Goal: Information Seeking & Learning: Check status

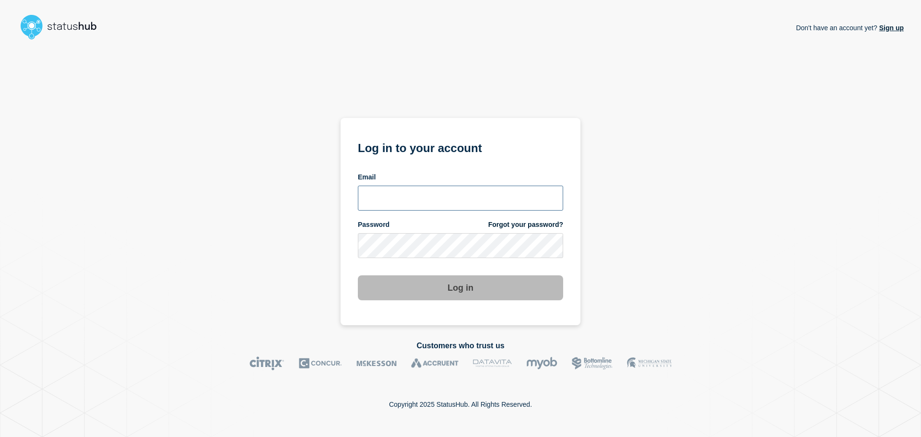
type input "[EMAIL_ADDRESS][DOMAIN_NAME]"
click at [449, 279] on button "Log in" at bounding box center [460, 287] width 205 height 25
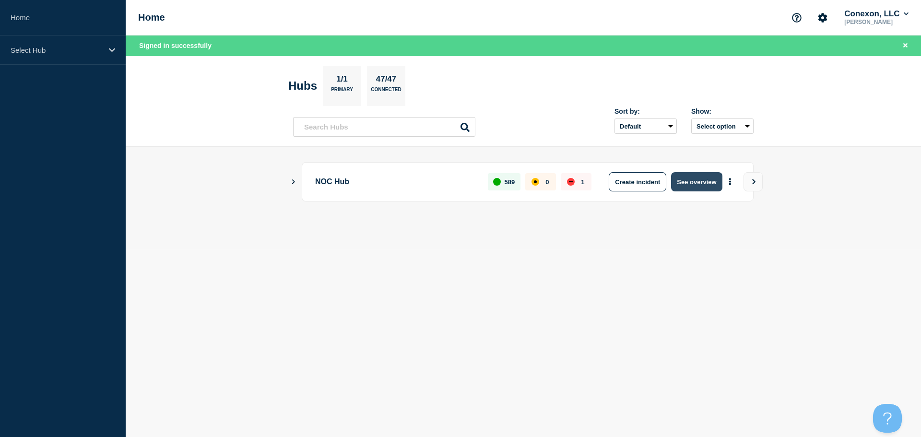
click at [685, 177] on button "See overview" at bounding box center [696, 181] width 51 height 19
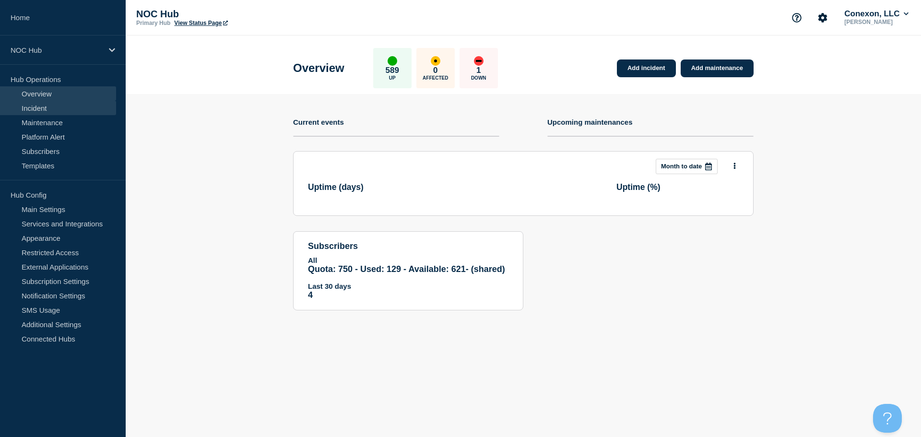
click at [40, 106] on link "Incident" at bounding box center [58, 108] width 116 height 14
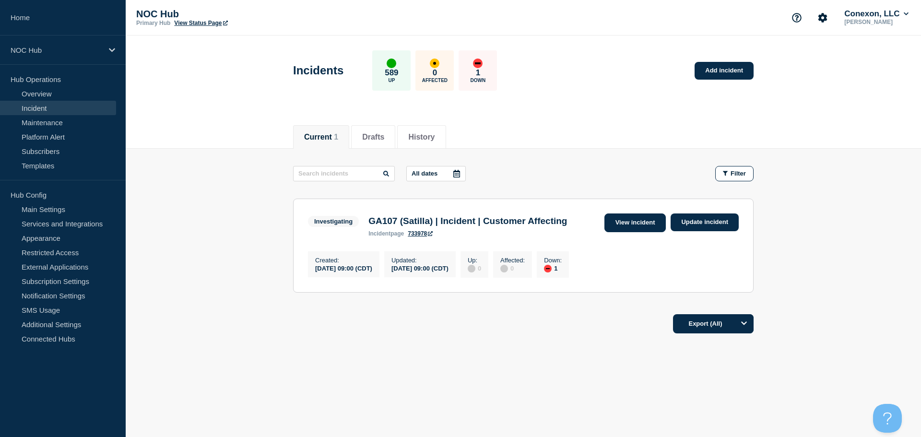
click at [629, 227] on link "View incident" at bounding box center [636, 223] width 62 height 19
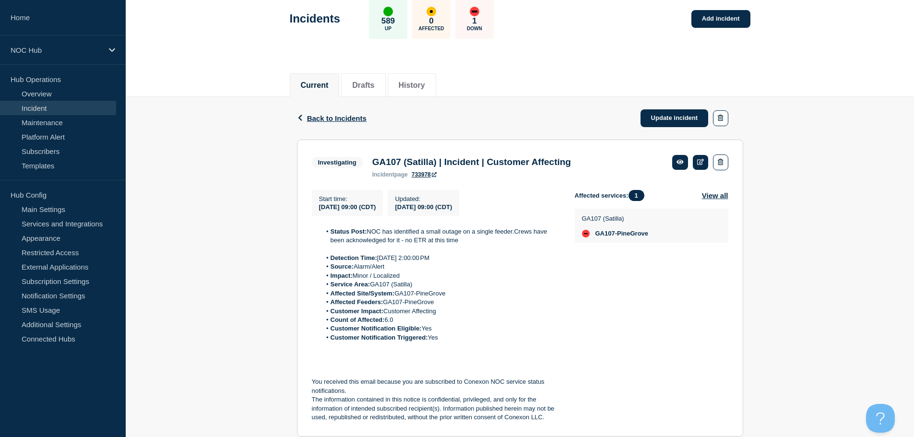
scroll to position [36, 0]
